Goal: Task Accomplishment & Management: Complete application form

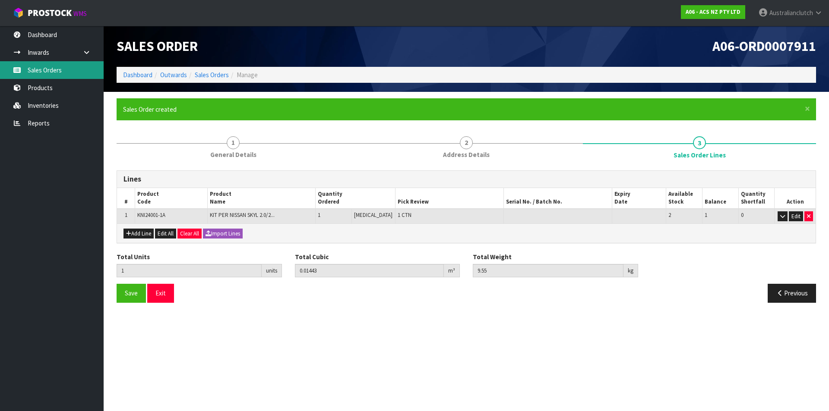
click at [74, 73] on link "Sales Orders" at bounding box center [52, 70] width 104 height 18
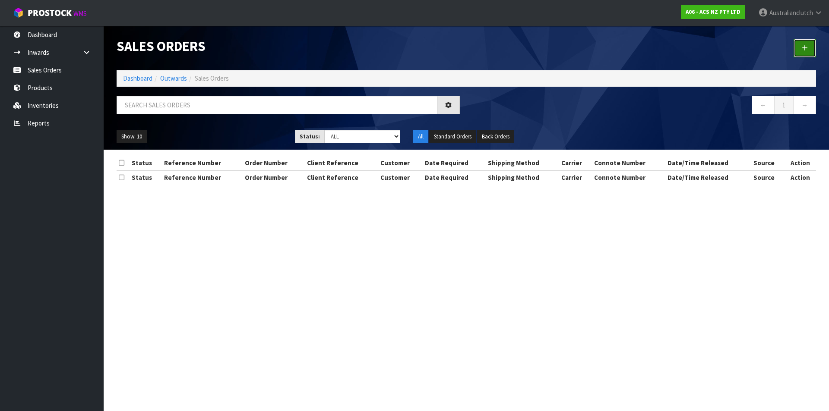
click at [798, 45] on link at bounding box center [804, 48] width 22 height 19
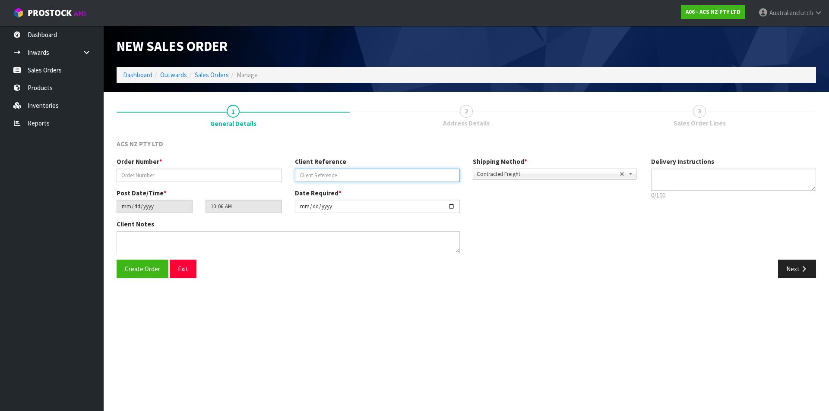
drag, startPoint x: 358, startPoint y: 170, endPoint x: 362, endPoint y: 167, distance: 4.9
click at [358, 170] on input "text" at bounding box center [377, 175] width 165 height 13
paste input "15:944549"
type input "15:944549"
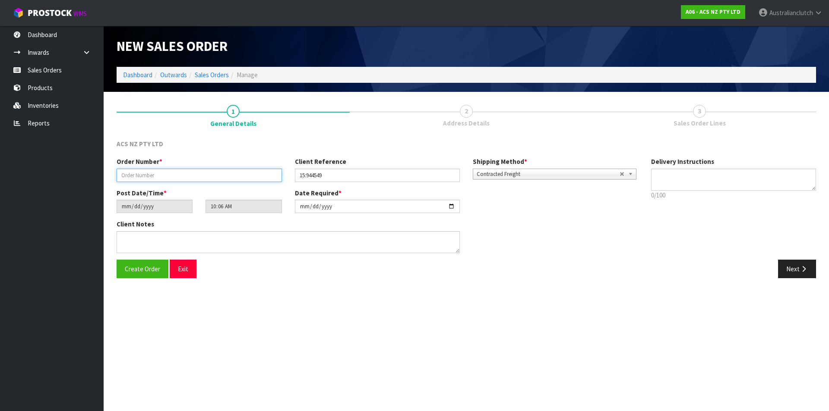
click at [231, 180] on input "text" at bounding box center [199, 175] width 165 height 13
type input "208291-1"
click at [541, 174] on span "Contracted Freight" at bounding box center [548, 174] width 143 height 10
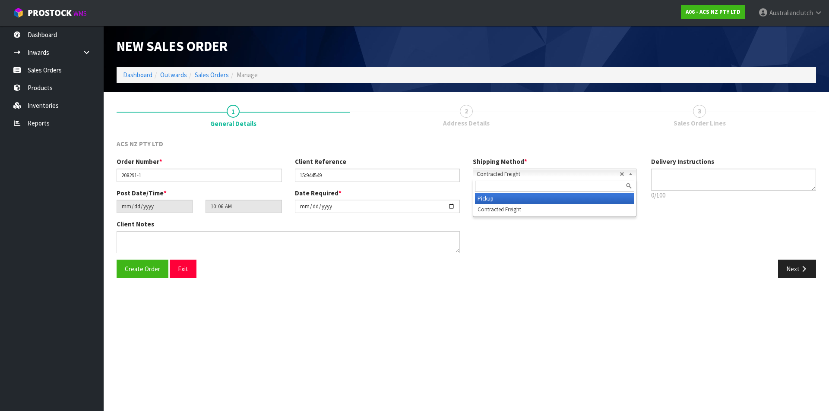
click at [529, 199] on li "Pickup" at bounding box center [554, 198] width 159 height 11
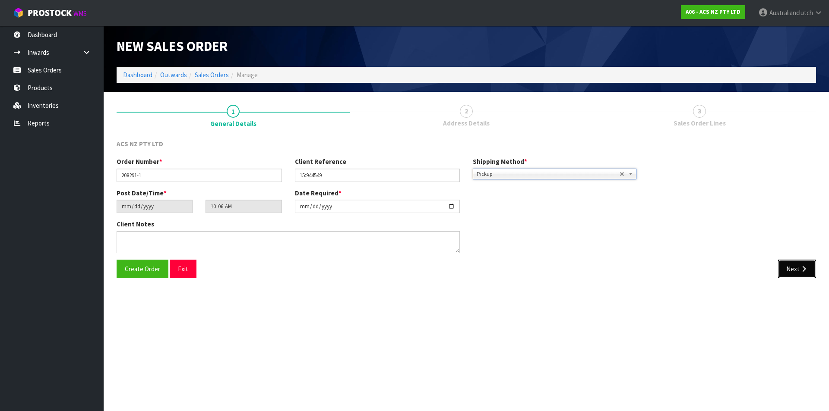
click at [787, 277] on button "Next" at bounding box center [797, 269] width 38 height 19
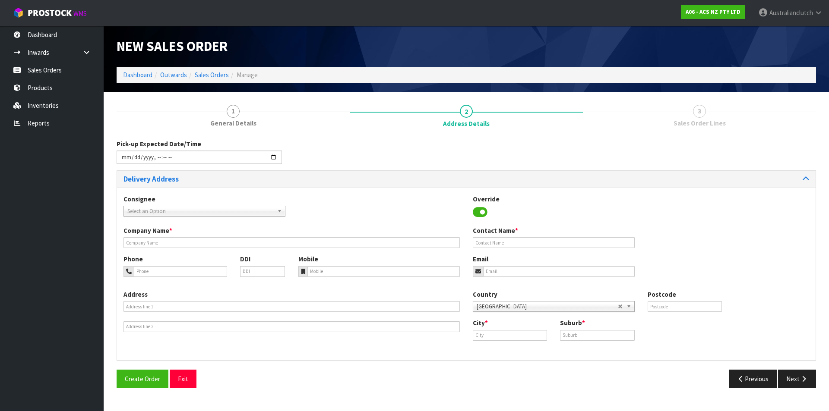
click at [161, 208] on span "Select an Option" at bounding box center [200, 211] width 146 height 10
type input "101682"
click at [177, 241] on li "101682 .[PERSON_NAME] - [PERSON_NAME]" at bounding box center [205, 246] width 158 height 11
type input "[PERSON_NAME]"
type input "[STREET_ADDRESS][PERSON_NAME]"
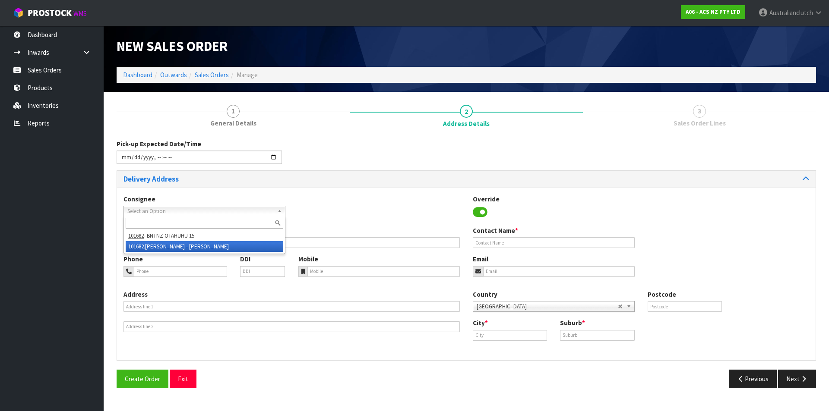
type input "0210"
type input "KAWAKAWA"
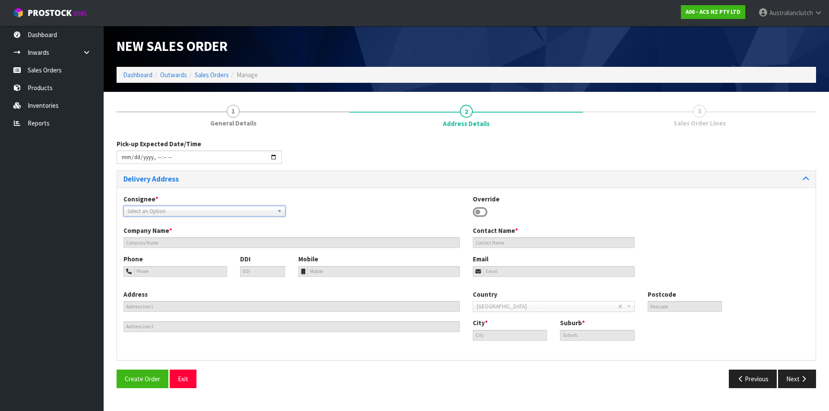
click at [226, 221] on div "Consignee * 000001.BAY MECHANICS - BAY MECHANICS 000001A - BRAKE & TRANSMISSION…" at bounding box center [466, 211] width 698 height 32
click at [209, 215] on span "Select an Option" at bounding box center [197, 211] width 141 height 10
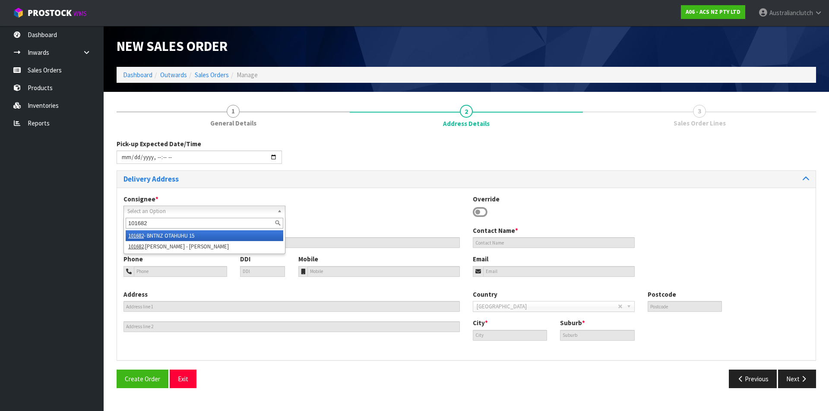
type input "101682"
click at [199, 235] on li "101682 - BNTNZ OTAHUHU 15" at bounding box center [205, 236] width 158 height 11
type input "BNTNZ OTAHUHU 15"
type input "[STREET_ADDRESS]"
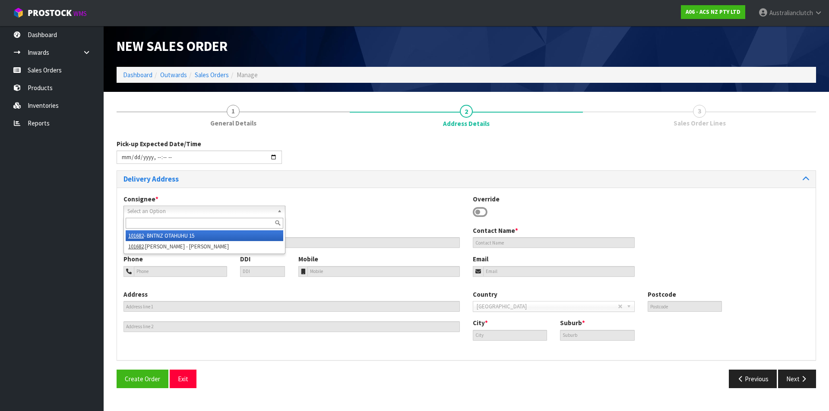
type input "1062"
type input "OTAHUHU"
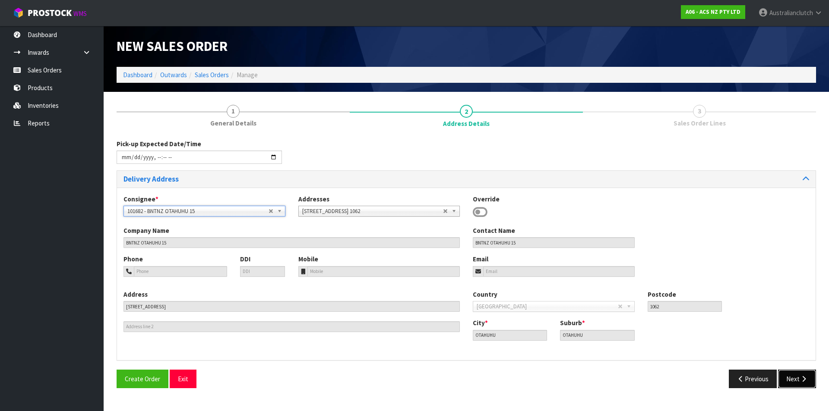
click at [796, 382] on button "Next" at bounding box center [797, 379] width 38 height 19
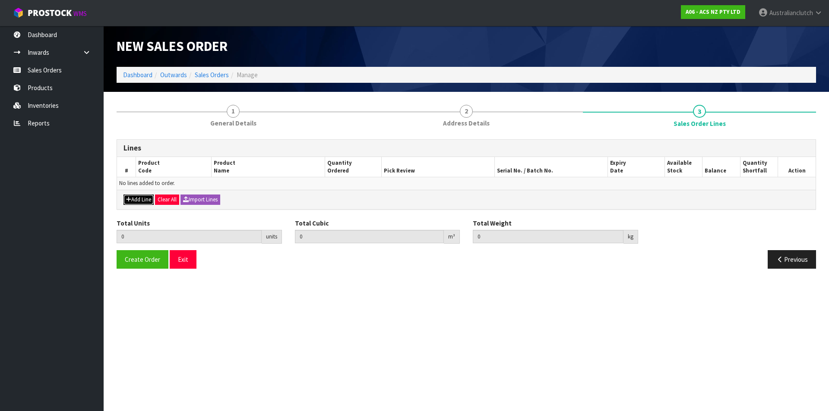
click at [148, 196] on button "Add Line" at bounding box center [138, 200] width 30 height 10
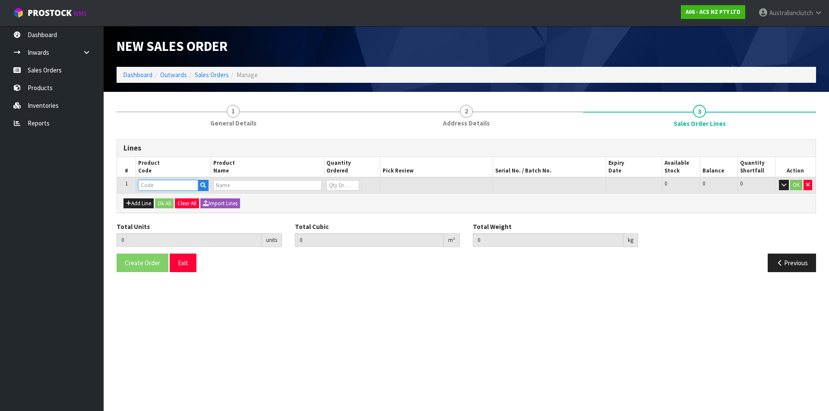
click at [159, 183] on input "text" at bounding box center [168, 185] width 60 height 11
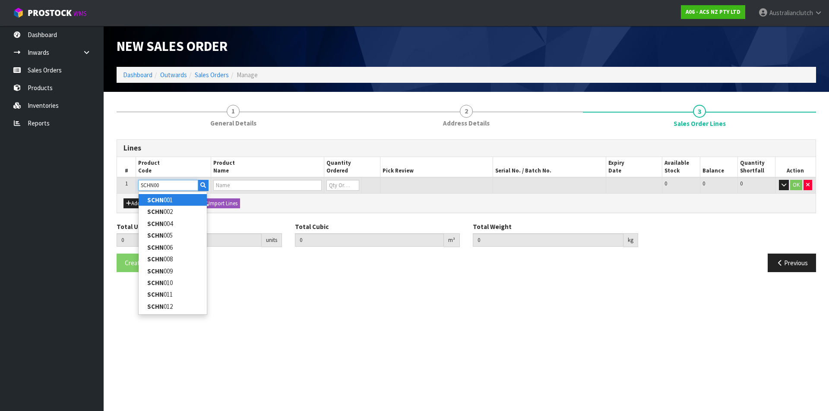
type input "SCHN004"
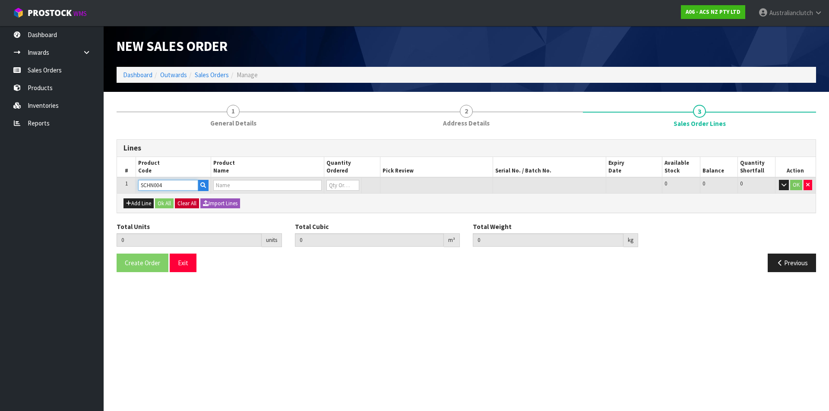
type input "0.000000"
type input "0.000"
type input "CLUTCH S/CYL HONDA 19.05MM (3/4")"
type input "0"
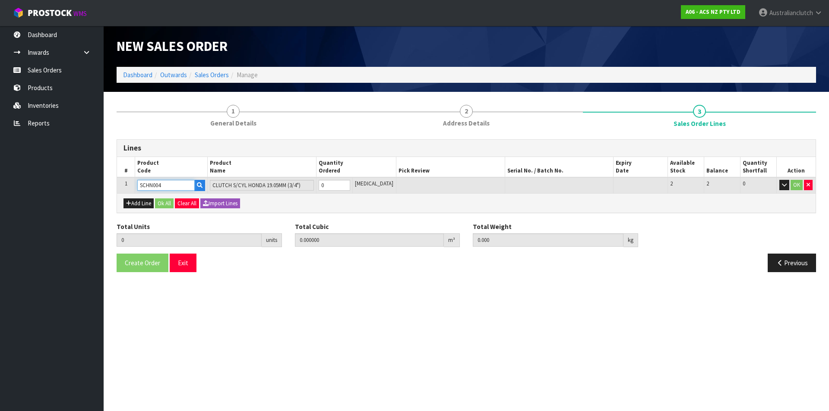
type input "SCHN004"
click at [442, 186] on td at bounding box center [450, 185] width 109 height 16
type input "1"
type input "0.000787"
type input "0.35"
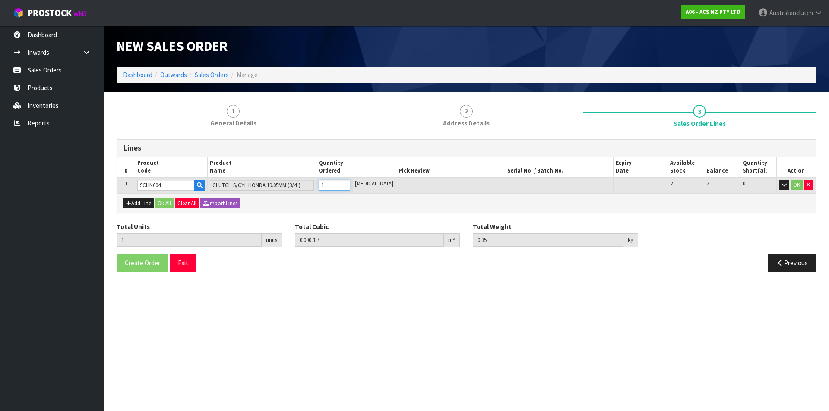
type input "1"
click at [350, 184] on input "1" at bounding box center [335, 185] width 32 height 11
click at [791, 183] on button "OK" at bounding box center [796, 185] width 12 height 10
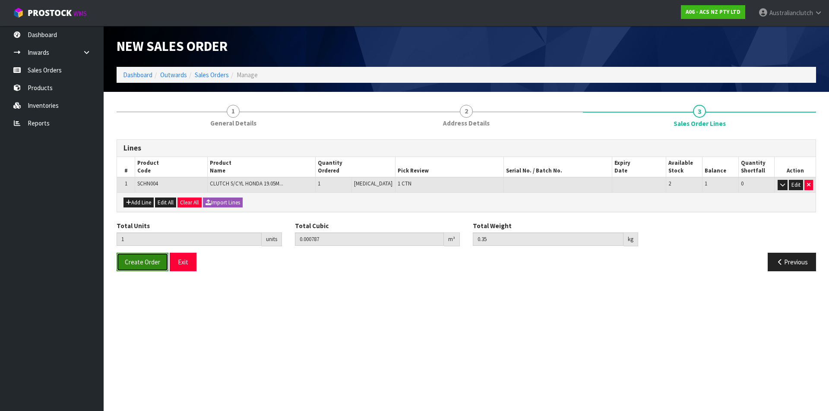
click at [151, 262] on span "Create Order" at bounding box center [142, 262] width 35 height 8
